Goal: Task Accomplishment & Management: Manage account settings

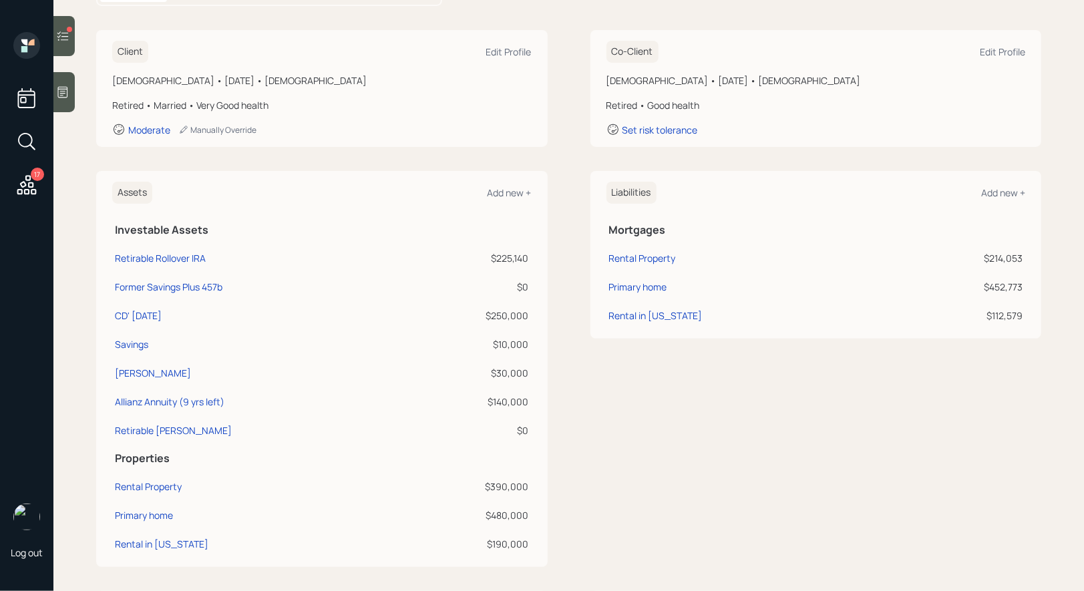
scroll to position [184, 0]
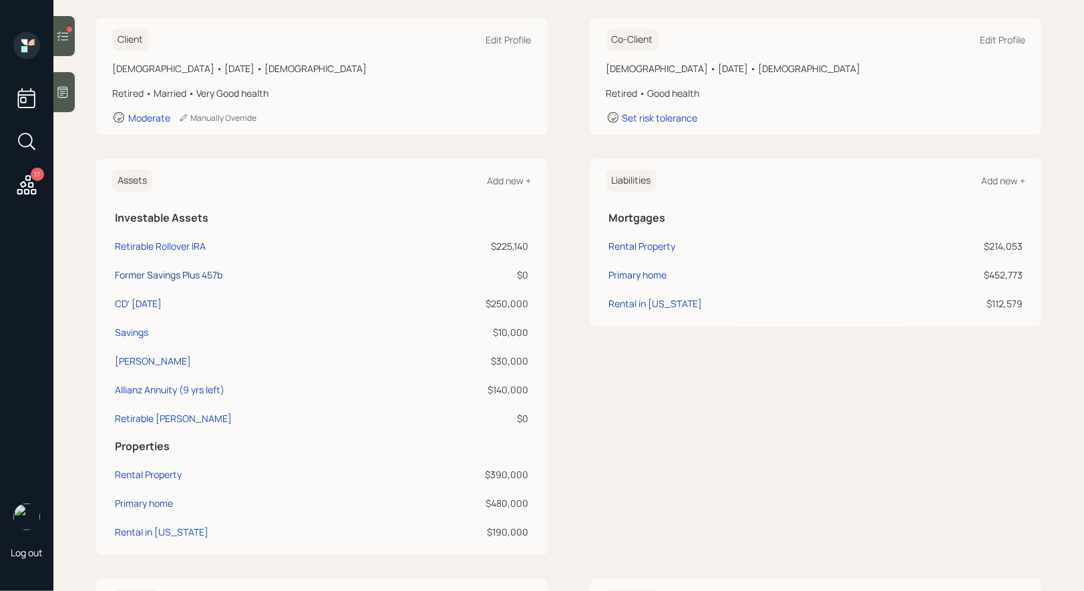
click at [192, 274] on div "Former Savings Plus 457b" at bounding box center [169, 275] width 108 height 14
select select "state_local_government_sponsored"
select select "balanced"
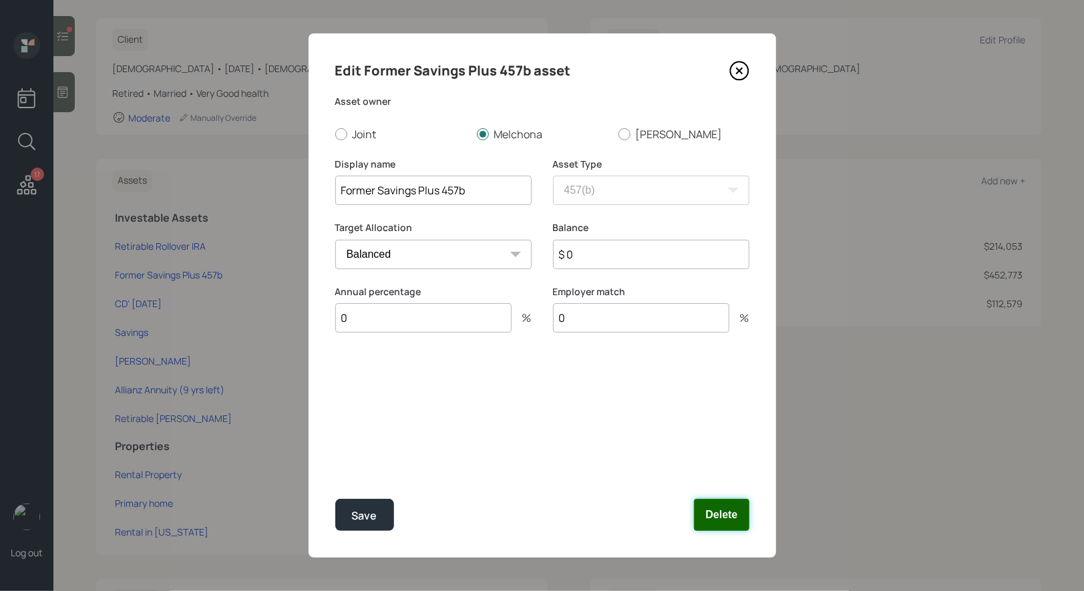
click at [729, 519] on button "Delete" at bounding box center [721, 515] width 55 height 32
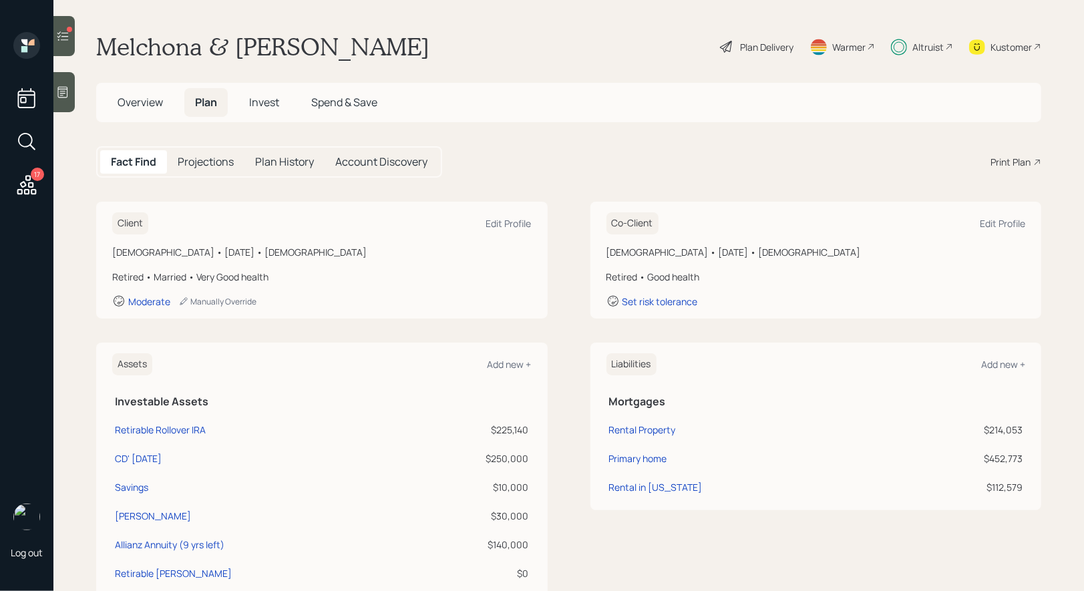
click at [268, 105] on span "Invest" at bounding box center [264, 102] width 30 height 15
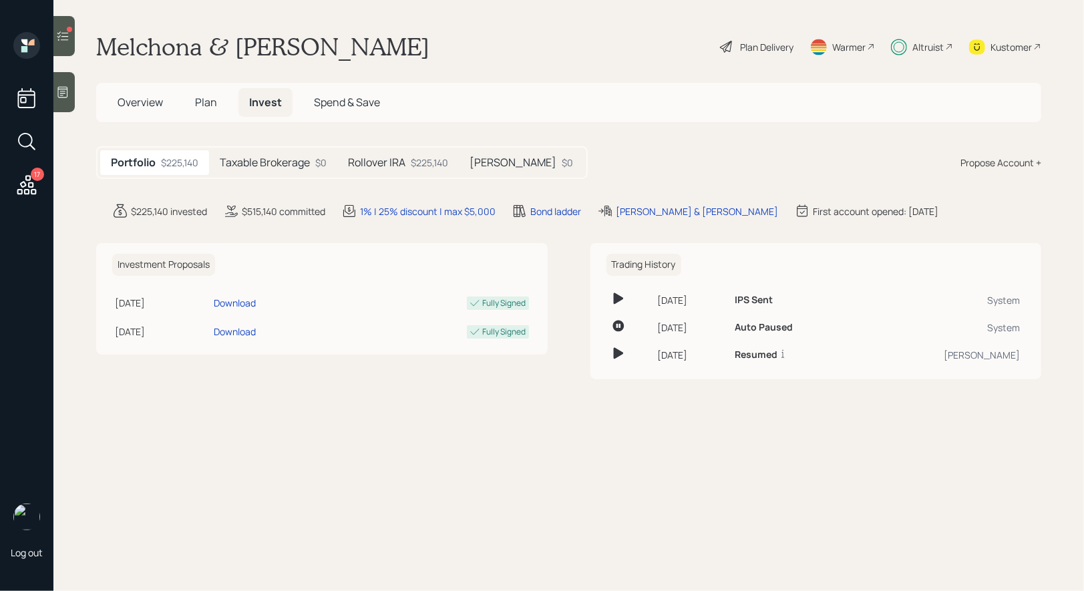
click at [64, 31] on icon at bounding box center [62, 35] width 13 height 13
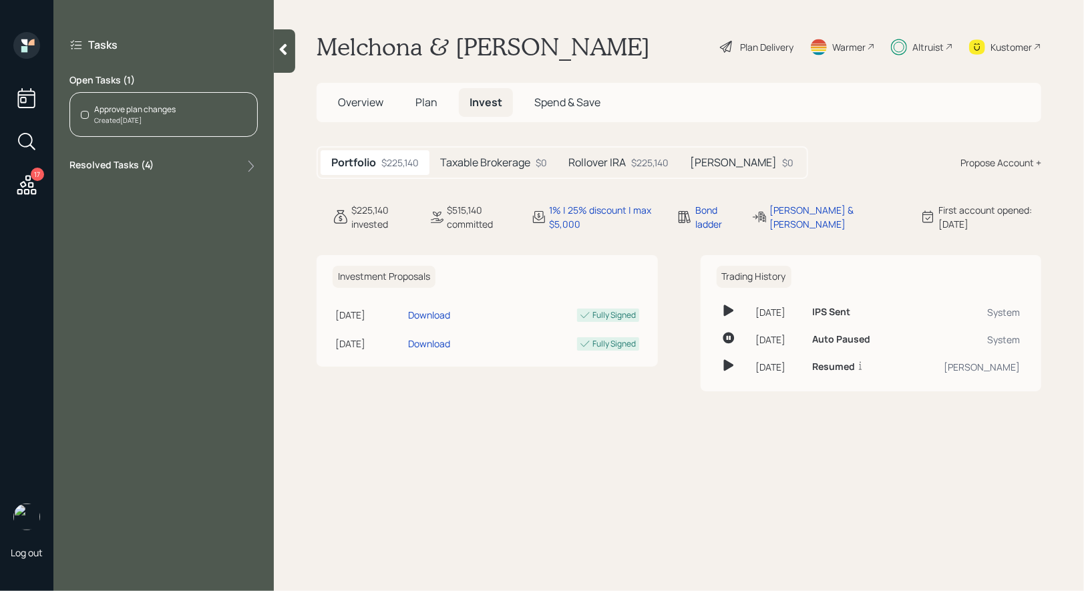
click at [179, 118] on div "Approve plan changes Created [DATE]" at bounding box center [163, 114] width 188 height 45
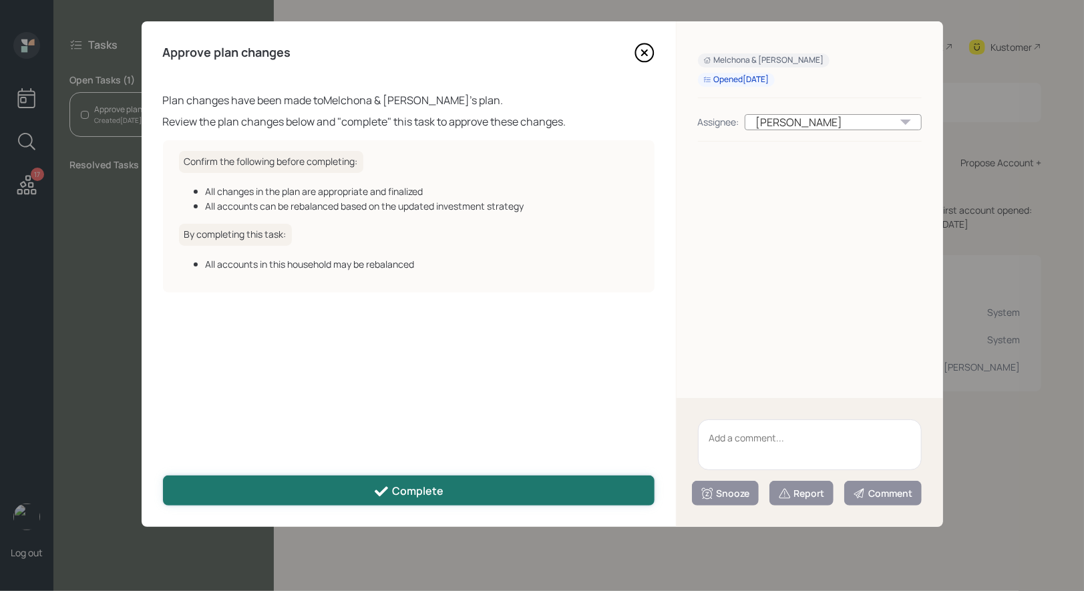
click at [329, 491] on button "Complete" at bounding box center [409, 491] width 492 height 30
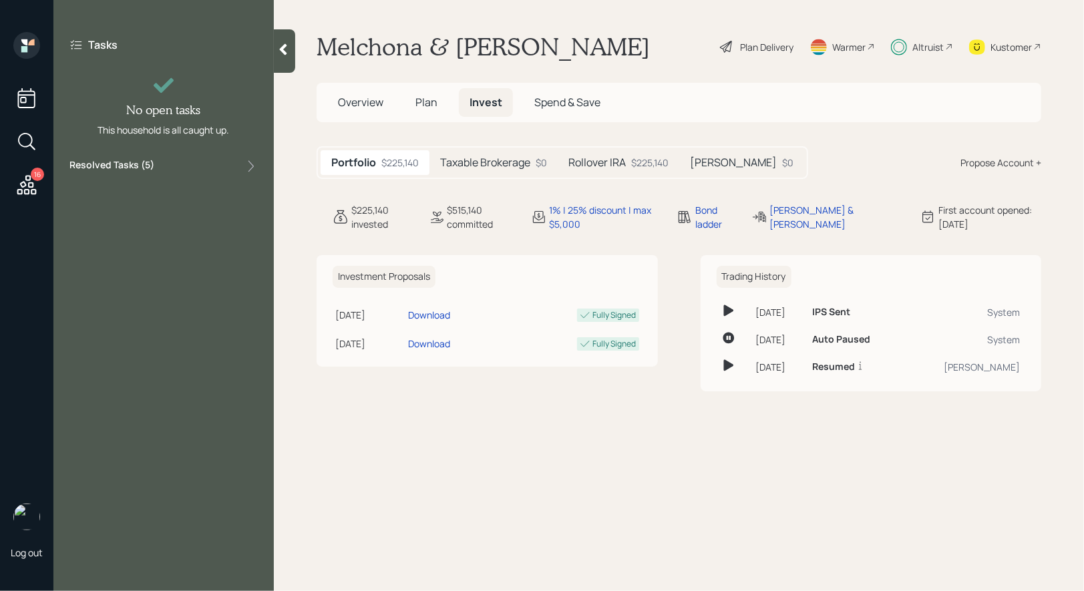
click at [21, 178] on icon at bounding box center [27, 185] width 24 height 24
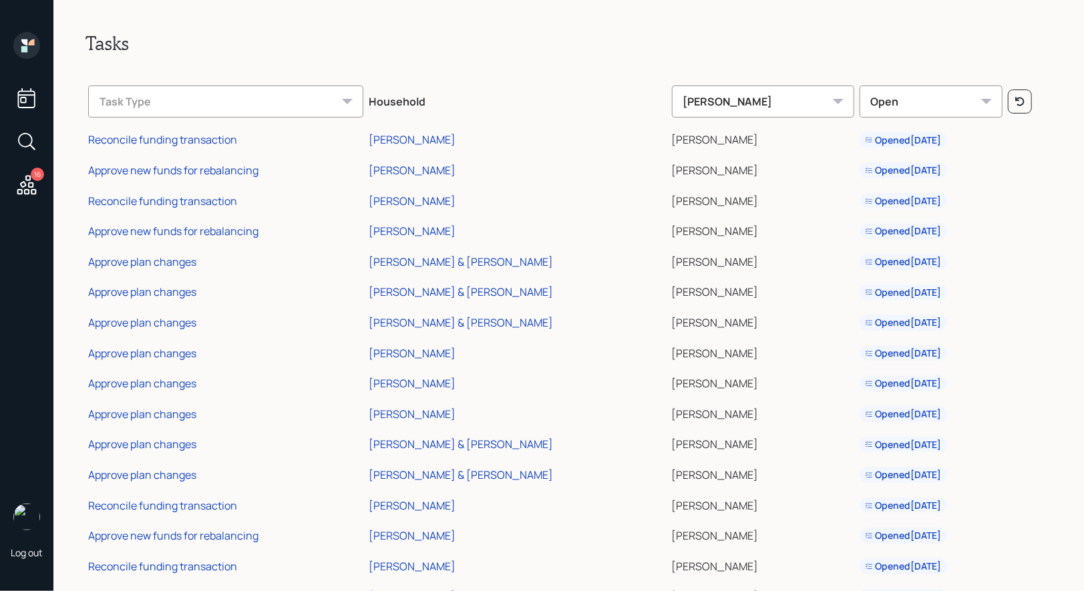
scroll to position [50, 0]
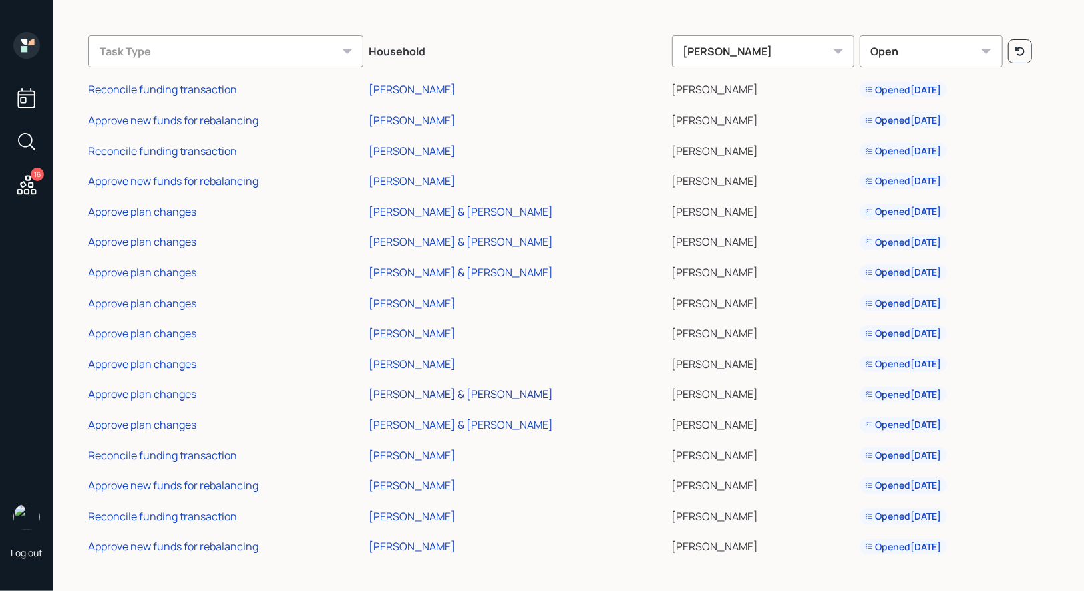
click at [441, 392] on div "[PERSON_NAME] & [PERSON_NAME]" at bounding box center [461, 394] width 184 height 15
